Goal: Obtain resource: Obtain resource

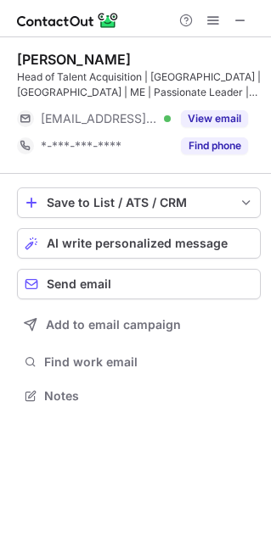
scroll to position [384, 271]
click at [237, 26] on span at bounding box center [240, 21] width 14 height 14
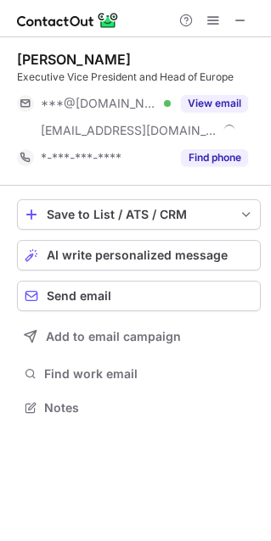
scroll to position [395, 271]
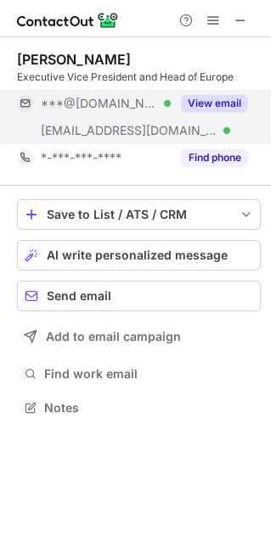
click at [221, 95] on button "View email" at bounding box center [214, 103] width 67 height 17
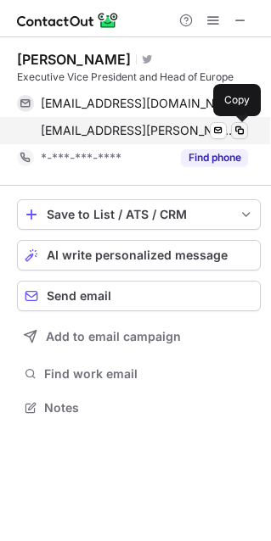
click at [238, 132] on span at bounding box center [239, 131] width 14 height 14
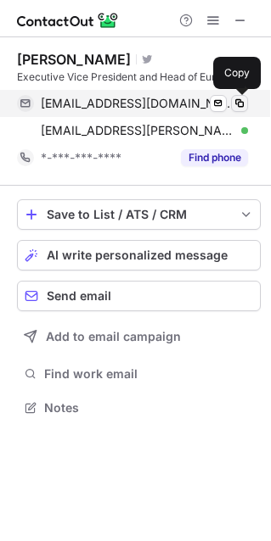
click at [238, 103] on span at bounding box center [239, 104] width 14 height 14
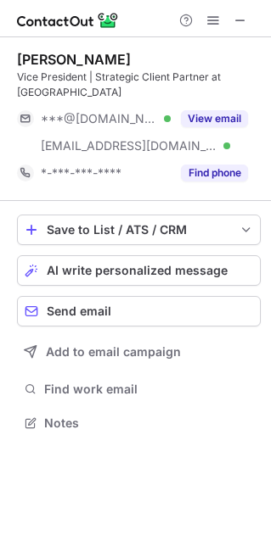
scroll to position [410, 271]
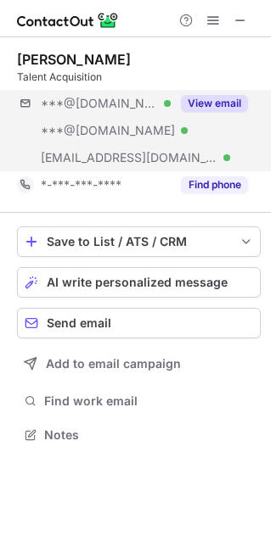
scroll to position [423, 271]
click at [233, 105] on button "View email" at bounding box center [214, 103] width 67 height 17
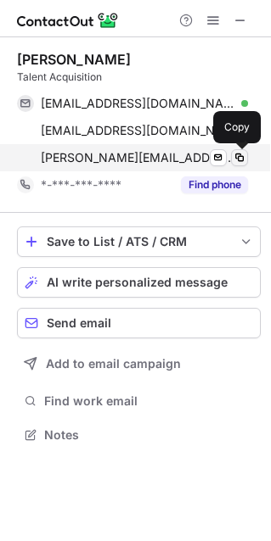
click at [238, 156] on span at bounding box center [239, 158] width 14 height 14
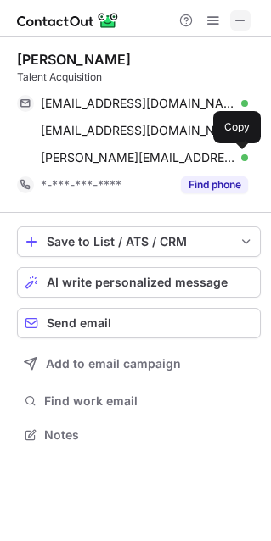
click at [237, 17] on span at bounding box center [240, 21] width 14 height 14
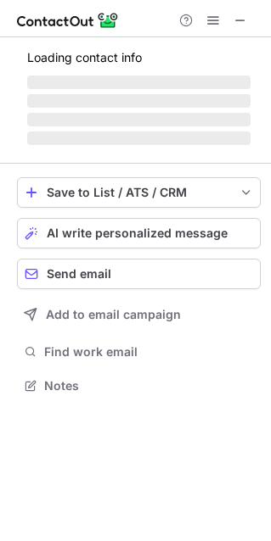
scroll to position [410, 271]
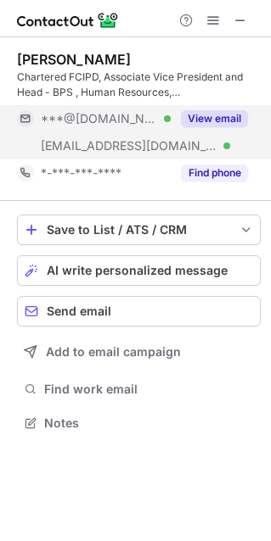
click at [226, 120] on button "View email" at bounding box center [214, 118] width 67 height 17
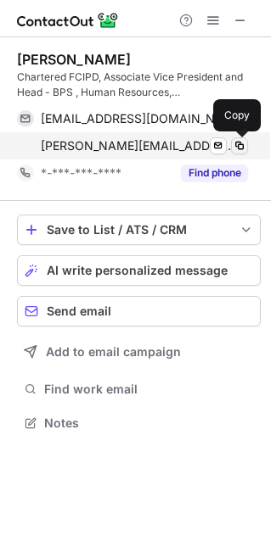
click at [242, 147] on span at bounding box center [239, 146] width 14 height 14
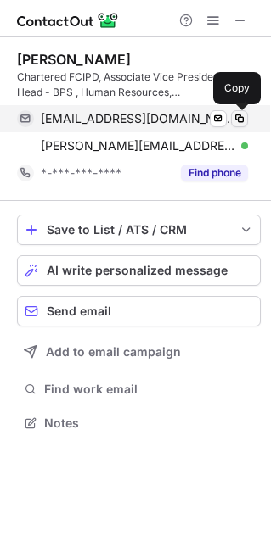
click at [237, 119] on span at bounding box center [239, 119] width 14 height 14
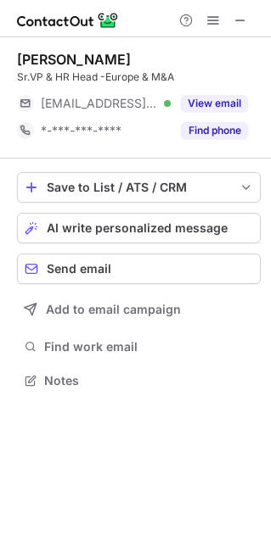
scroll to position [368, 271]
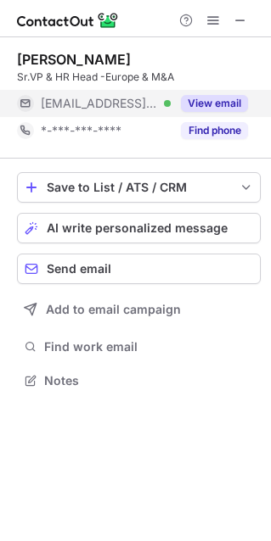
click at [234, 103] on button "View email" at bounding box center [214, 103] width 67 height 17
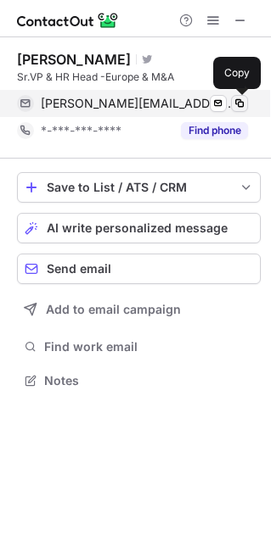
click at [242, 101] on span at bounding box center [239, 104] width 14 height 14
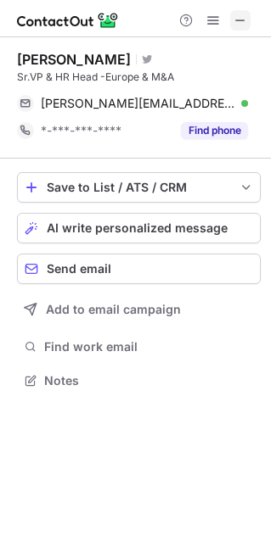
click at [245, 18] on span at bounding box center [240, 21] width 14 height 14
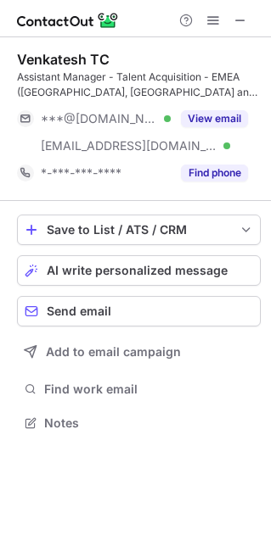
scroll to position [410, 271]
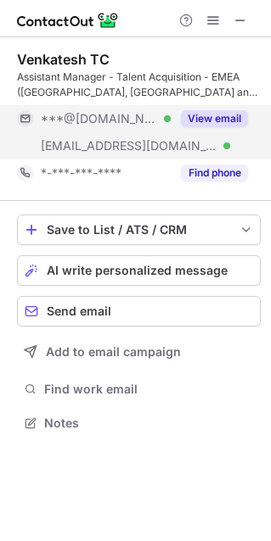
click at [240, 125] on button "View email" at bounding box center [214, 118] width 67 height 17
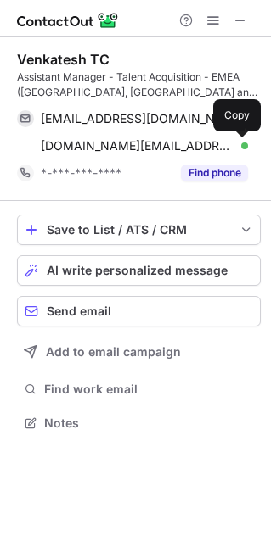
click at [240, 145] on span at bounding box center [239, 146] width 14 height 14
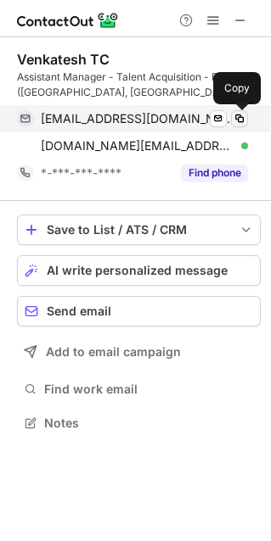
click at [236, 119] on span at bounding box center [239, 119] width 14 height 14
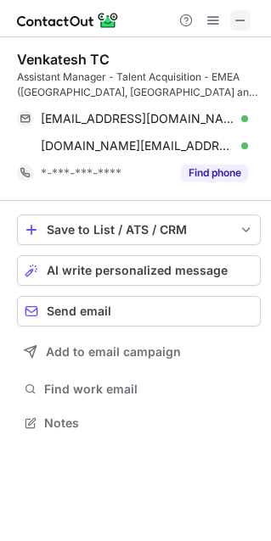
click at [236, 20] on span at bounding box center [240, 21] width 14 height 14
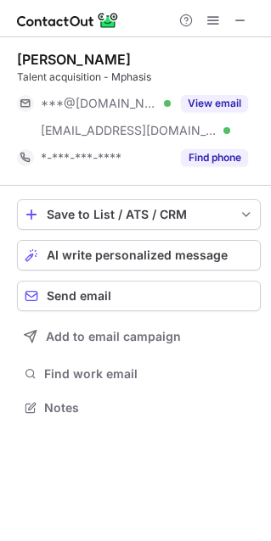
scroll to position [395, 271]
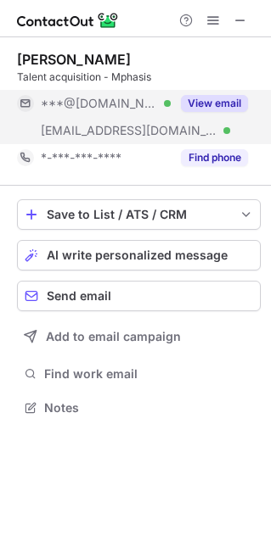
click at [220, 107] on button "View email" at bounding box center [214, 103] width 67 height 17
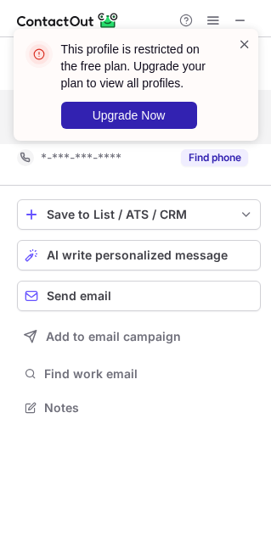
click at [244, 40] on span at bounding box center [244, 44] width 14 height 17
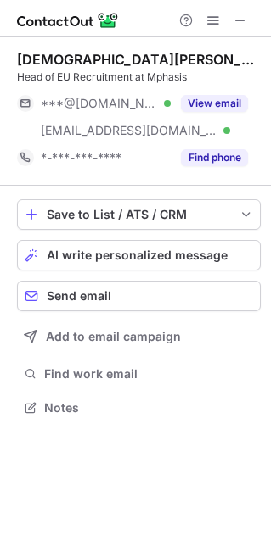
scroll to position [395, 271]
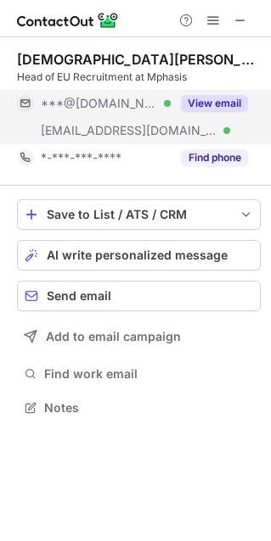
click at [205, 100] on button "View email" at bounding box center [214, 103] width 67 height 17
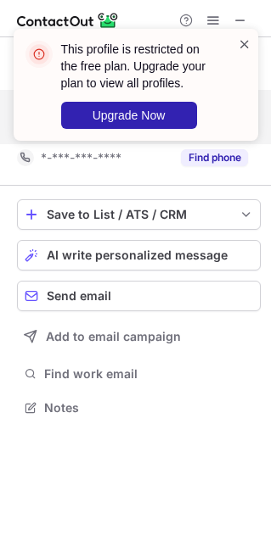
click at [247, 42] on span at bounding box center [244, 44] width 14 height 17
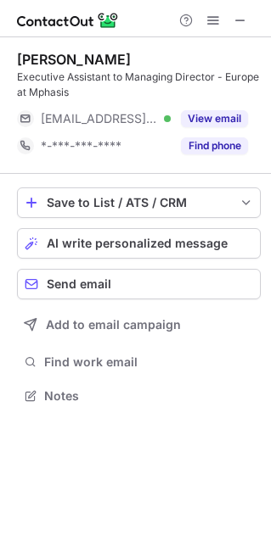
scroll to position [384, 271]
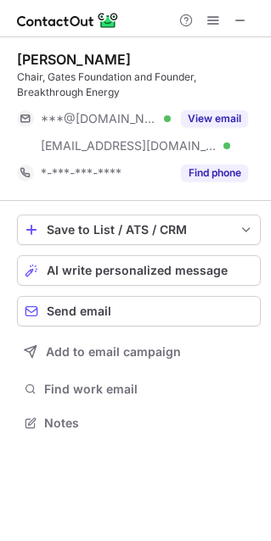
scroll to position [410, 271]
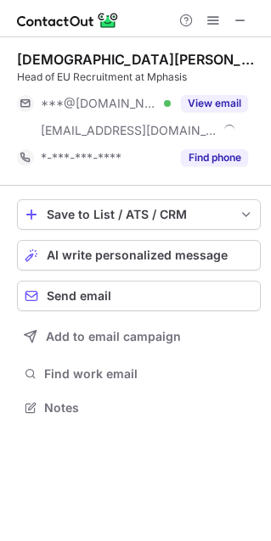
scroll to position [395, 271]
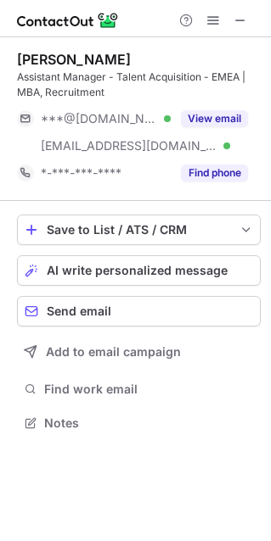
scroll to position [410, 271]
click at [240, 14] on span at bounding box center [240, 21] width 14 height 14
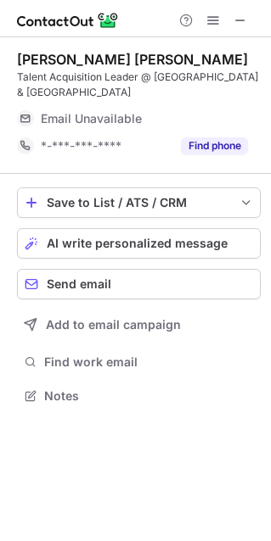
scroll to position [368, 271]
click at [229, 23] on div "Help & Support" at bounding box center [212, 20] width 81 height 20
click at [234, 23] on span at bounding box center [240, 21] width 14 height 14
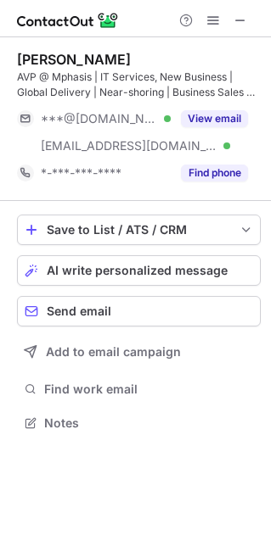
scroll to position [410, 271]
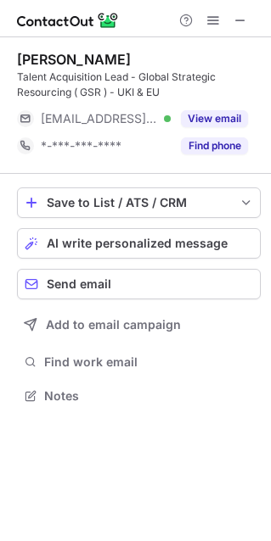
scroll to position [384, 271]
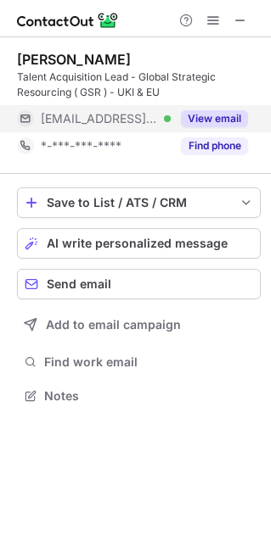
click at [210, 120] on button "View email" at bounding box center [214, 118] width 67 height 17
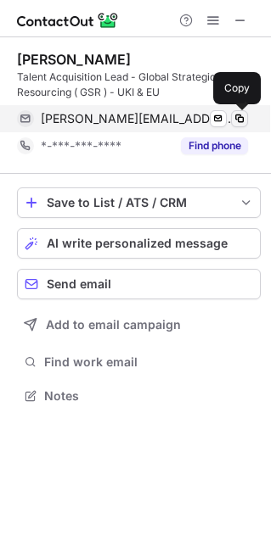
click at [242, 118] on span at bounding box center [239, 119] width 14 height 14
click at [241, 115] on span at bounding box center [239, 119] width 14 height 14
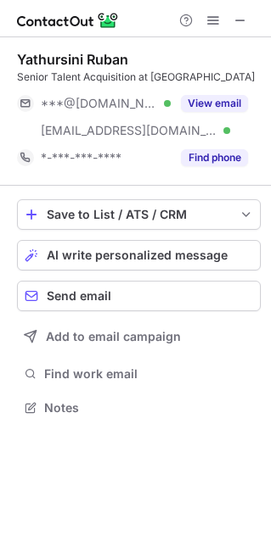
scroll to position [395, 271]
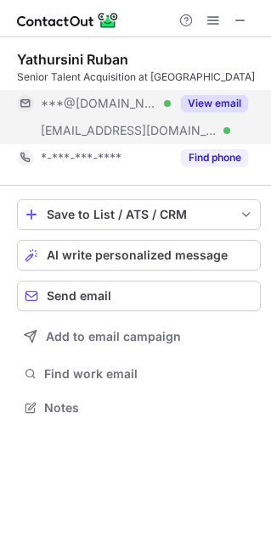
click at [204, 100] on button "View email" at bounding box center [214, 103] width 67 height 17
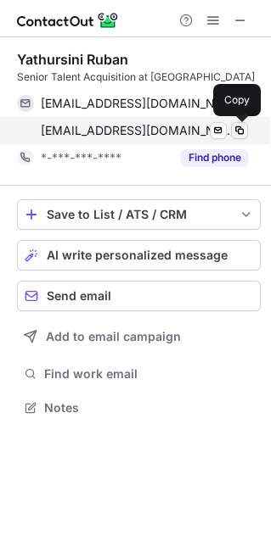
click at [238, 131] on span at bounding box center [239, 131] width 14 height 14
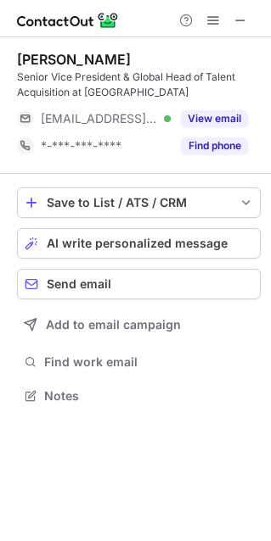
scroll to position [384, 271]
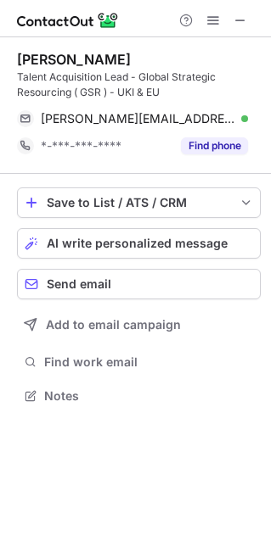
scroll to position [384, 271]
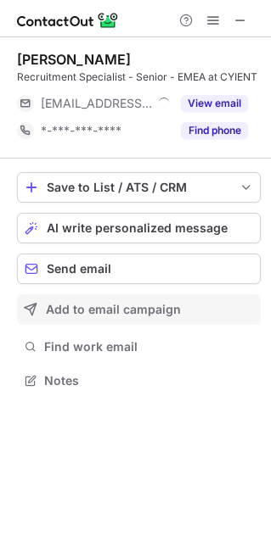
scroll to position [368, 271]
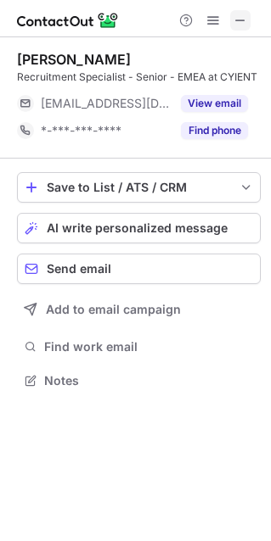
click at [244, 21] on span at bounding box center [240, 21] width 14 height 14
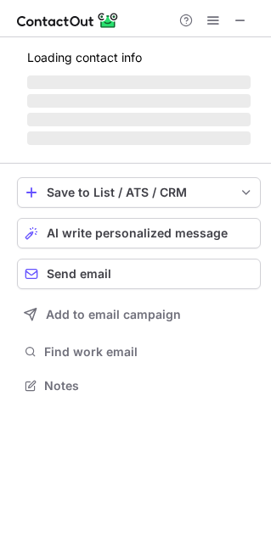
scroll to position [410, 271]
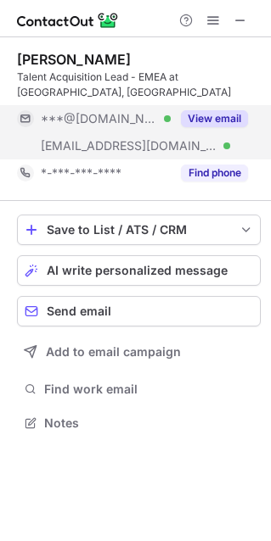
click at [223, 120] on button "View email" at bounding box center [214, 118] width 67 height 17
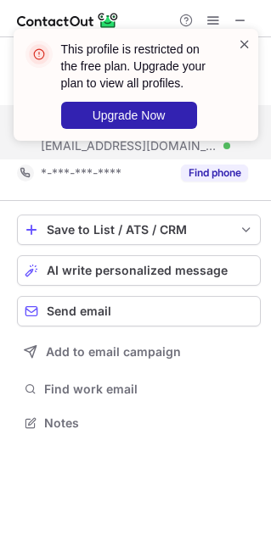
click at [242, 45] on span at bounding box center [244, 44] width 14 height 17
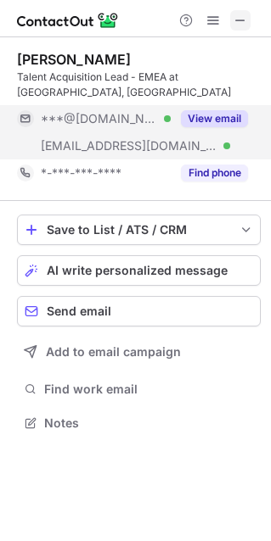
click at [238, 14] on span at bounding box center [240, 21] width 14 height 14
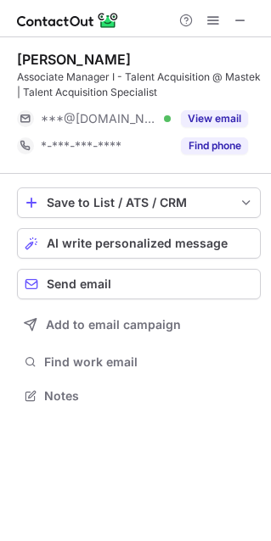
scroll to position [384, 271]
click at [238, 14] on span at bounding box center [240, 21] width 14 height 14
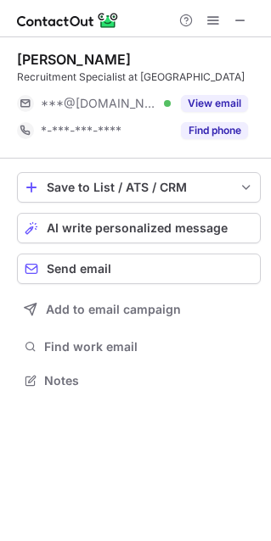
scroll to position [8, 8]
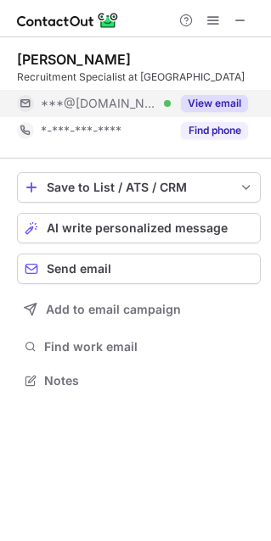
click at [222, 106] on button "View email" at bounding box center [214, 103] width 67 height 17
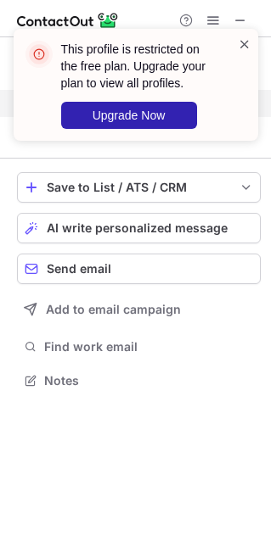
click at [244, 38] on span at bounding box center [244, 44] width 14 height 17
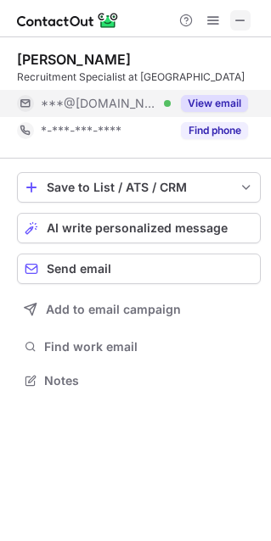
click at [241, 25] on span at bounding box center [240, 21] width 14 height 14
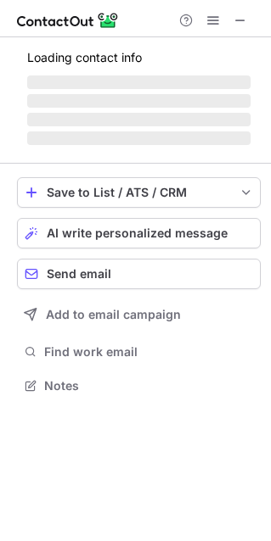
scroll to position [384, 271]
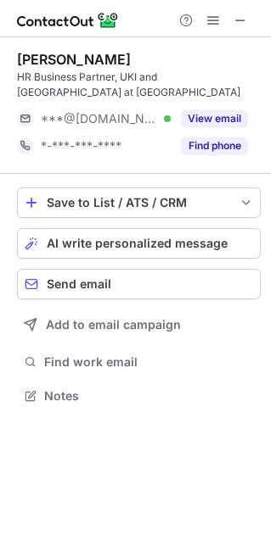
scroll to position [368, 271]
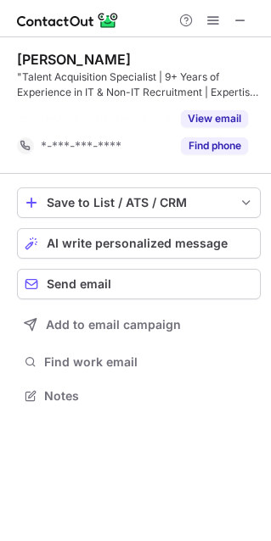
scroll to position [8, 8]
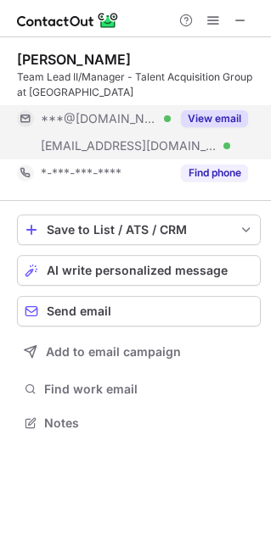
scroll to position [410, 271]
click at [215, 117] on button "View email" at bounding box center [214, 118] width 67 height 17
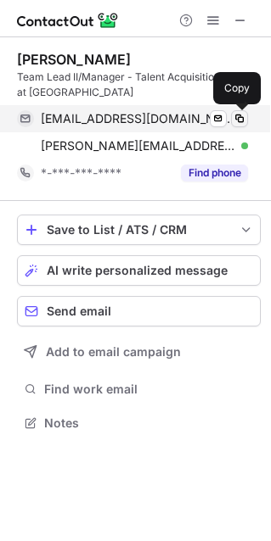
click at [243, 114] on span at bounding box center [239, 119] width 14 height 14
click at [236, 123] on span at bounding box center [239, 119] width 14 height 14
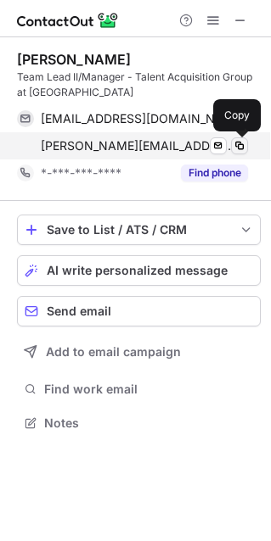
click at [237, 142] on span at bounding box center [239, 146] width 14 height 14
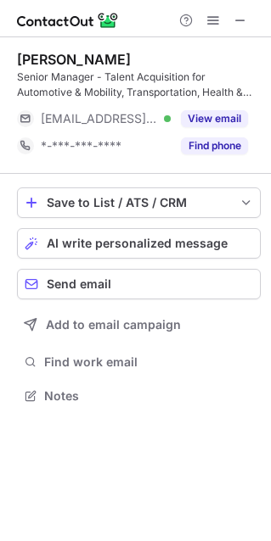
scroll to position [384, 271]
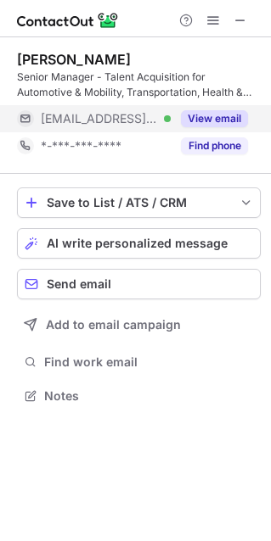
click at [206, 120] on button "View email" at bounding box center [214, 118] width 67 height 17
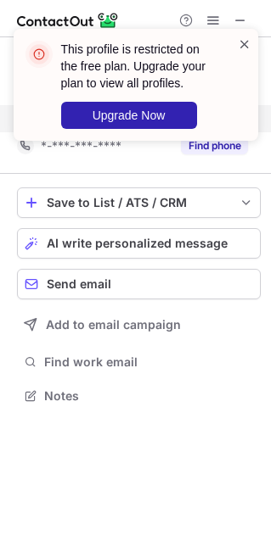
click at [243, 37] on span at bounding box center [244, 44] width 14 height 17
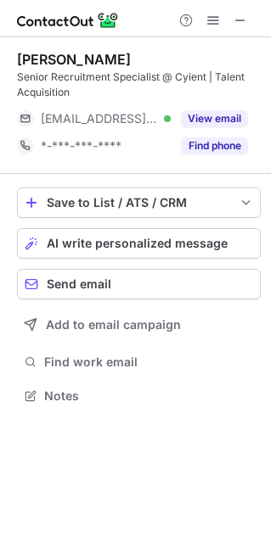
scroll to position [384, 271]
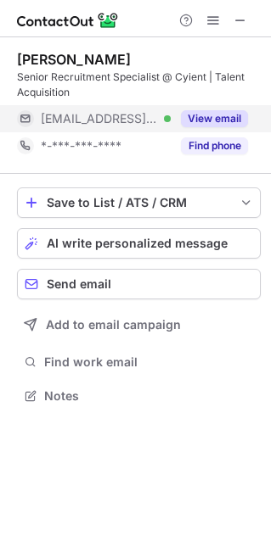
click at [226, 110] on button "View email" at bounding box center [214, 118] width 67 height 17
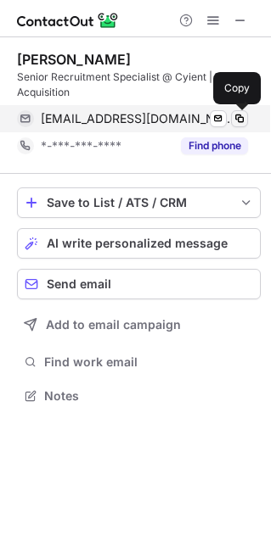
click at [237, 119] on span at bounding box center [239, 119] width 14 height 14
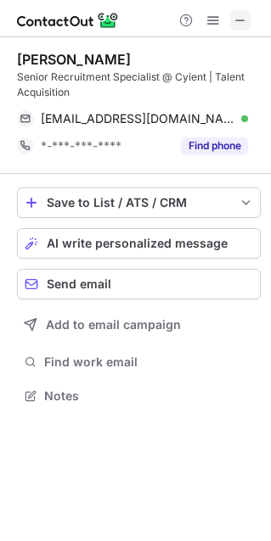
click at [235, 16] on span at bounding box center [240, 21] width 14 height 14
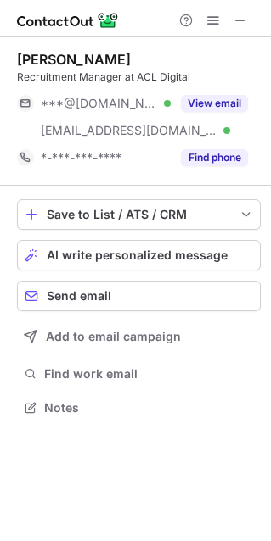
scroll to position [395, 271]
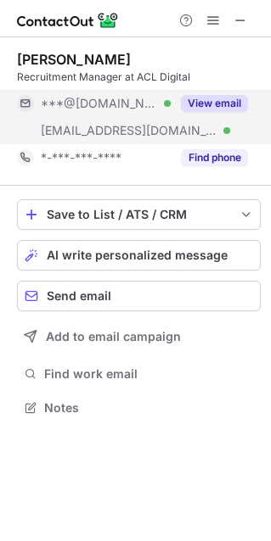
click at [231, 107] on button "View email" at bounding box center [214, 103] width 67 height 17
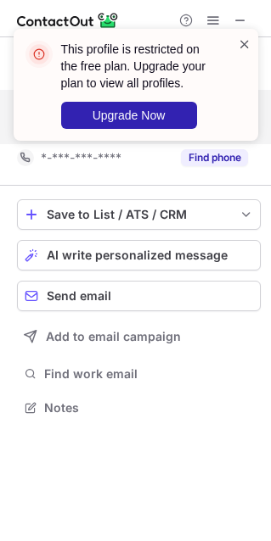
click at [243, 42] on span at bounding box center [244, 44] width 14 height 17
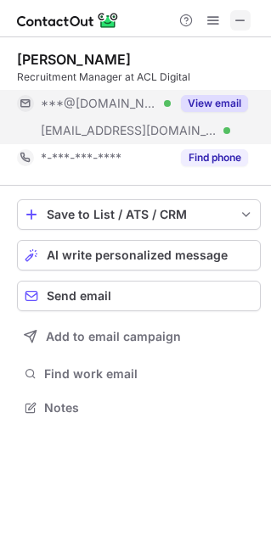
click at [244, 19] on span at bounding box center [240, 21] width 14 height 14
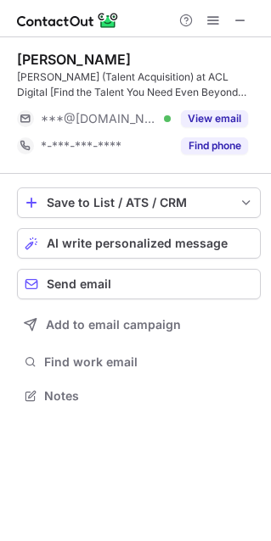
scroll to position [384, 271]
click at [233, 16] on span at bounding box center [240, 21] width 14 height 14
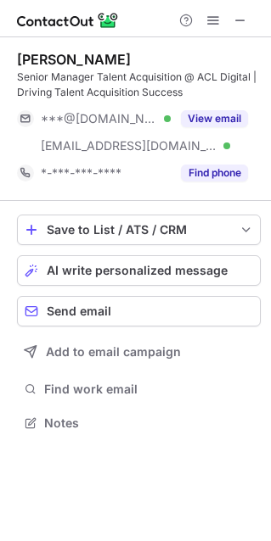
scroll to position [410, 271]
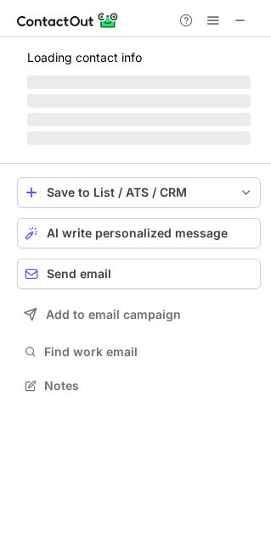
scroll to position [384, 271]
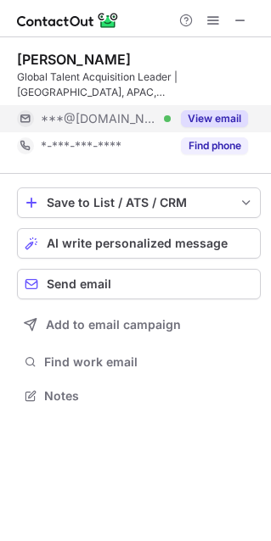
click at [231, 114] on button "View email" at bounding box center [214, 118] width 67 height 17
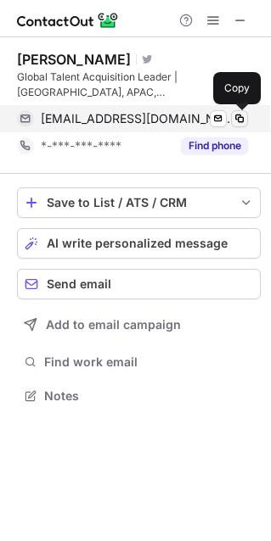
click at [233, 123] on span at bounding box center [239, 119] width 14 height 14
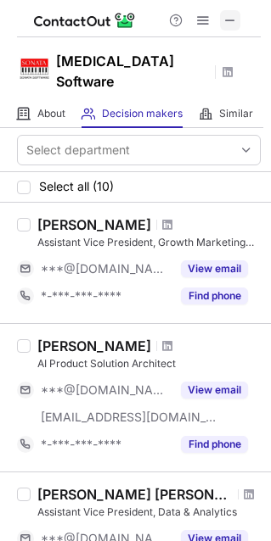
click at [227, 21] on span at bounding box center [230, 21] width 14 height 14
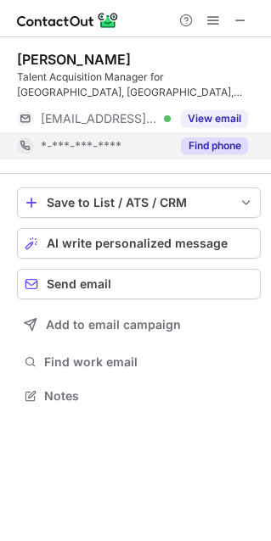
scroll to position [384, 271]
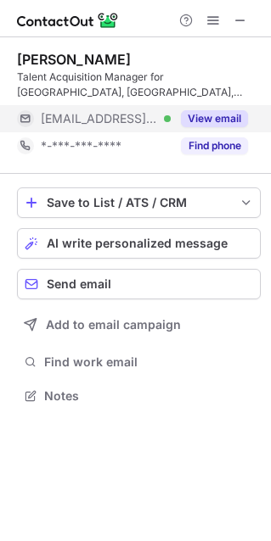
click at [216, 115] on button "View email" at bounding box center [214, 118] width 67 height 17
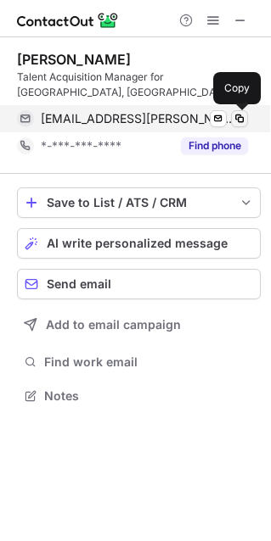
click at [237, 120] on span at bounding box center [239, 119] width 14 height 14
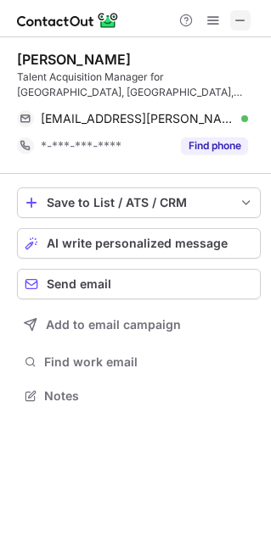
click at [244, 20] on span at bounding box center [240, 21] width 14 height 14
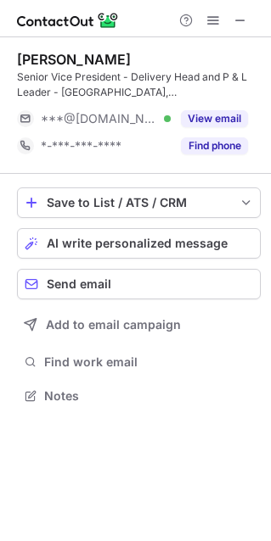
scroll to position [384, 271]
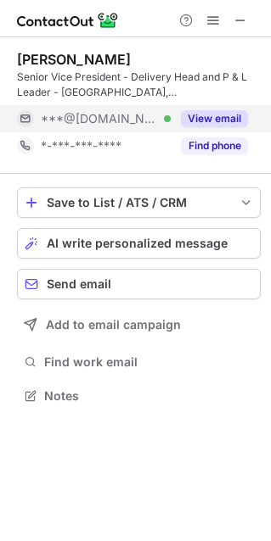
click at [219, 113] on button "View email" at bounding box center [214, 118] width 67 height 17
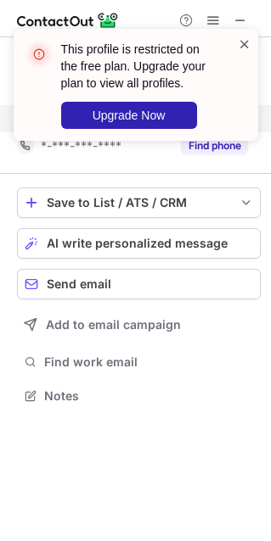
click at [243, 47] on span at bounding box center [244, 44] width 14 height 17
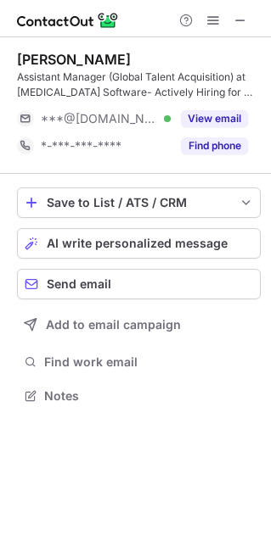
scroll to position [384, 271]
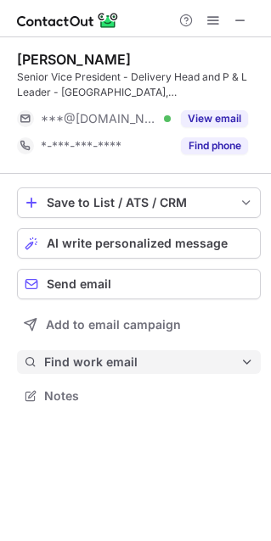
scroll to position [384, 271]
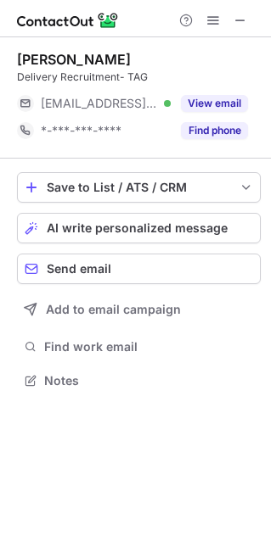
scroll to position [368, 271]
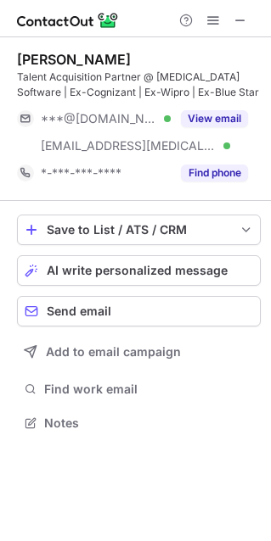
scroll to position [410, 271]
click at [247, 20] on span at bounding box center [240, 21] width 14 height 14
